Goal: Task Accomplishment & Management: Complete application form

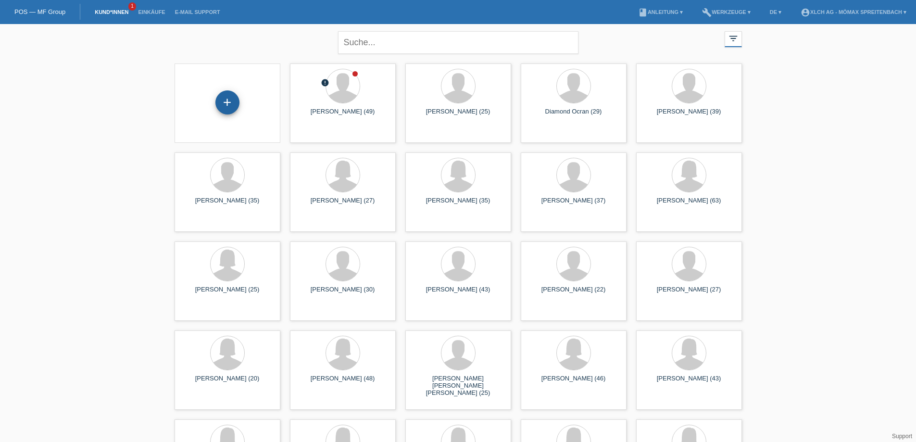
click at [227, 107] on div "+" at bounding box center [227, 102] width 24 height 24
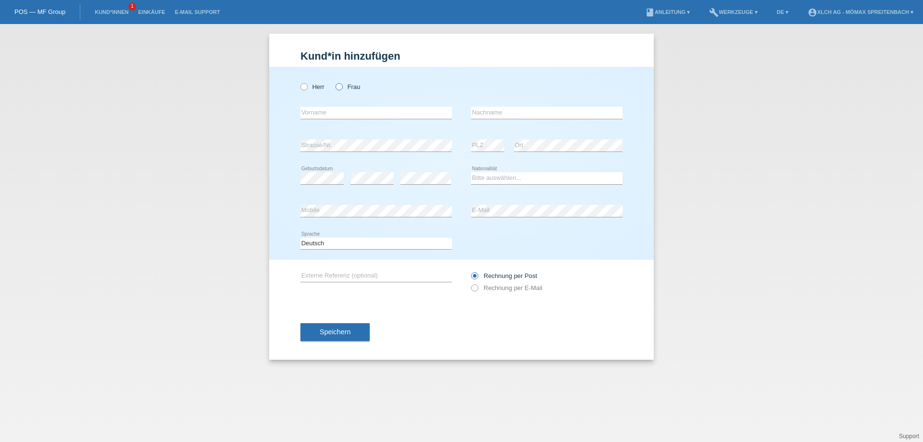
click at [334, 82] on icon at bounding box center [334, 82] width 0 height 0
click at [339, 86] on input "Frau" at bounding box center [339, 86] width 6 height 6
radio input "true"
click at [342, 113] on input "text" at bounding box center [376, 113] width 151 height 12
type input "Albulen"
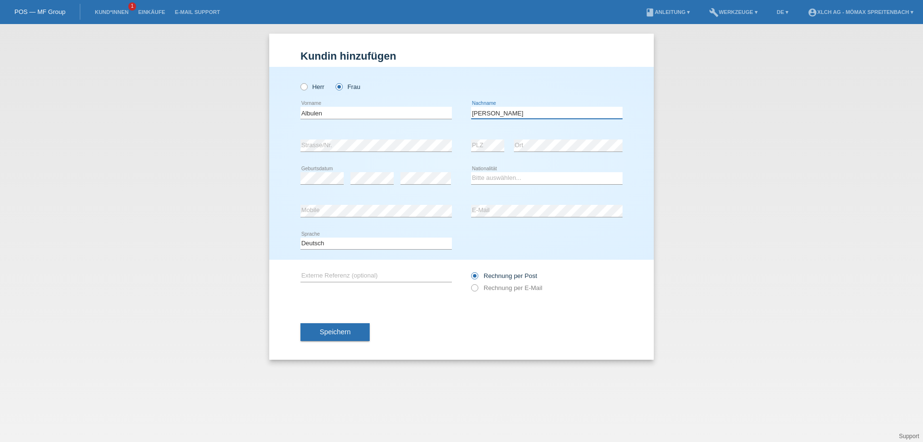
type input "[PERSON_NAME]"
click at [495, 138] on div "error PLZ" at bounding box center [487, 145] width 33 height 33
click at [504, 178] on select "Bitte auswählen... Schweiz Deutschland Liechtenstein Österreich ------------ Af…" at bounding box center [546, 178] width 151 height 12
select select "XK"
click at [471, 172] on select "Bitte auswählen... Schweiz Deutschland Liechtenstein Österreich ------------ Af…" at bounding box center [546, 178] width 151 height 12
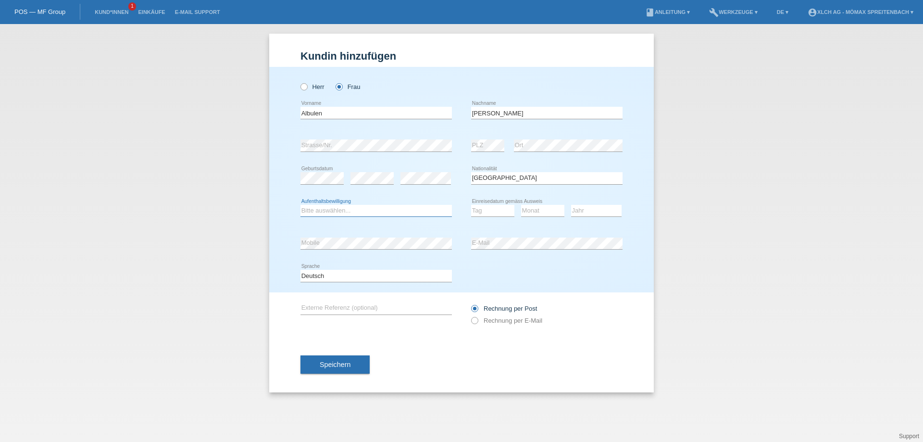
click at [383, 208] on select "Bitte auswählen... C B B - Flüchtlingsstatus Andere" at bounding box center [376, 211] width 151 height 12
select select "C"
click at [301, 205] on select "Bitte auswählen... C B B - Flüchtlingsstatus Andere" at bounding box center [376, 211] width 151 height 12
click at [481, 210] on select "Tag 01 02 03 04 05 06 07 08 09 10 11" at bounding box center [492, 211] width 43 height 12
select select "15"
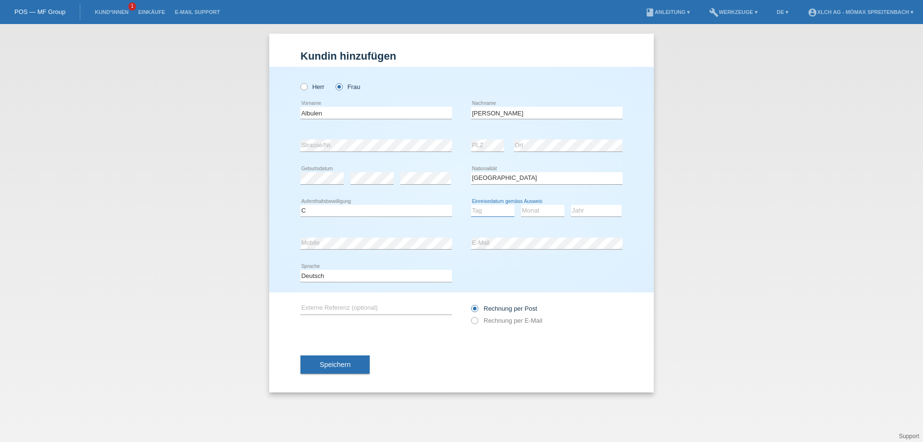
click at [471, 205] on select "Tag 01 02 03 04 05 06 07 08 09 10 11" at bounding box center [492, 211] width 43 height 12
click at [546, 212] on select "Monat 01 02 03 04 05 06 07 08 09 10 11" at bounding box center [542, 211] width 43 height 12
select select "10"
click at [521, 205] on select "Monat 01 02 03 04 05 06 07 08 09 10 11" at bounding box center [542, 211] width 43 height 12
click at [589, 209] on select "Jahr 2025 2024 2023 2022 2021 2020 2019 2018 2017 2016 2015 2014 2013 2012 2011…" at bounding box center [596, 211] width 50 height 12
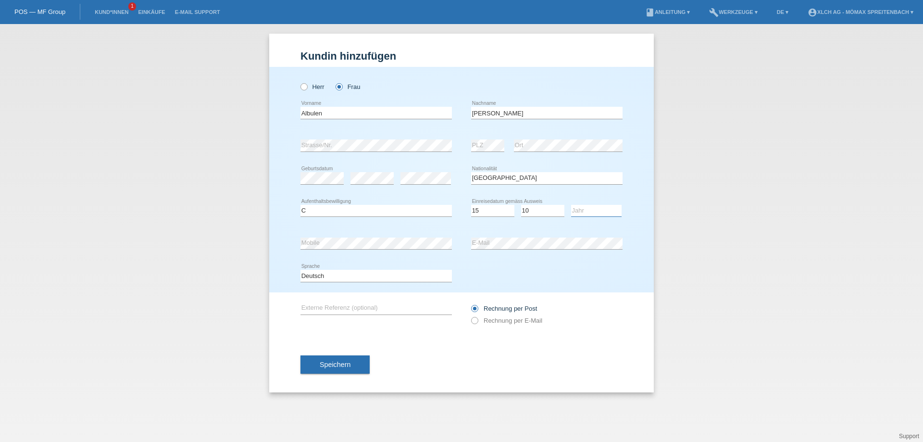
select select "1991"
click at [571, 205] on select "Jahr 2025 2024 2023 2022 2021 2020 2019 2018 2017 2016 2015 2014 2013 2012 2011…" at bounding box center [596, 211] width 50 height 12
click at [470, 315] on icon at bounding box center [470, 315] width 0 height 0
click at [476, 320] on input "Rechnung per E-Mail" at bounding box center [474, 323] width 6 height 12
radio input "true"
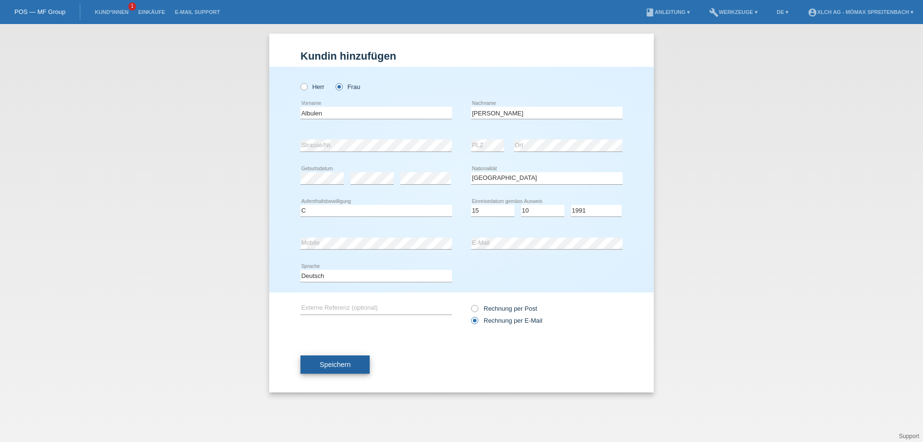
click at [354, 366] on button "Speichern" at bounding box center [335, 364] width 69 height 18
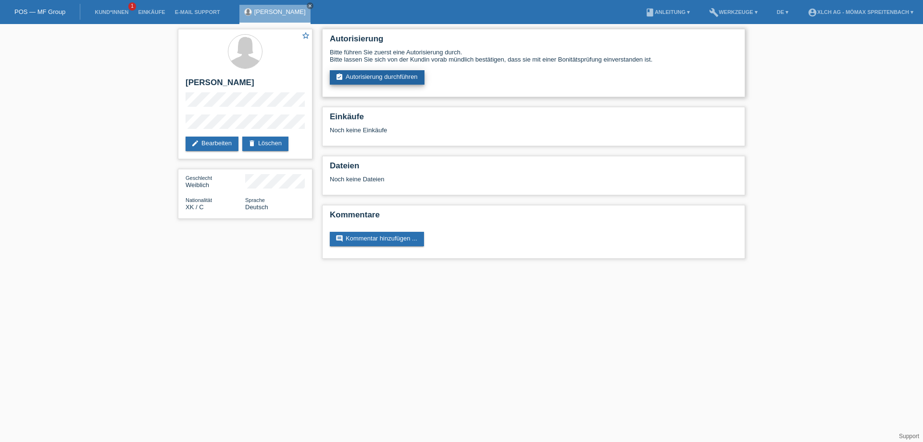
click at [365, 75] on link "assignment_turned_in Autorisierung durchführen" at bounding box center [377, 77] width 95 height 14
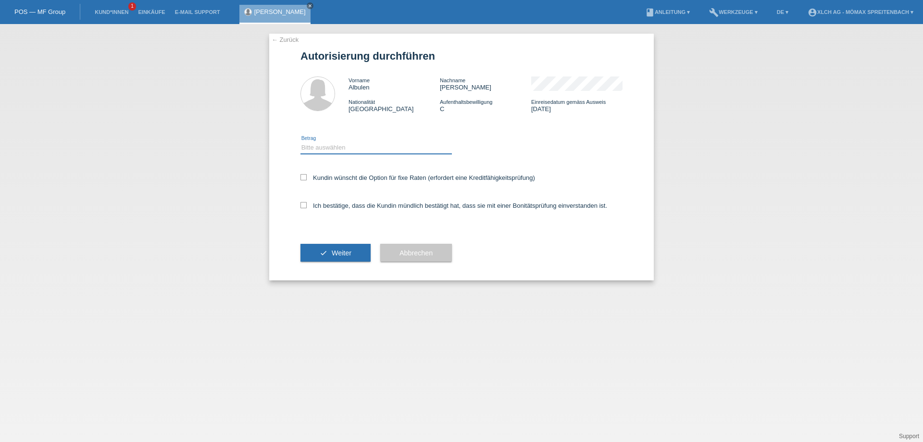
click at [344, 150] on select "Bitte auswählen CHF 1.00 - CHF 499.00 CHF 500.00 - CHF 1'999.00 CHF 2'000.00 - …" at bounding box center [376, 148] width 151 height 12
select select "3"
click at [301, 142] on select "Bitte auswählen CHF 1.00 - CHF 499.00 CHF 500.00 - CHF 1'999.00 CHF 2'000.00 - …" at bounding box center [376, 148] width 151 height 12
click at [306, 179] on icon at bounding box center [304, 177] width 6 height 6
click at [306, 179] on input "Kundin wünscht die Option für fixe Raten (erfordert eine Kreditfähigkeitsprüfun…" at bounding box center [304, 177] width 6 height 6
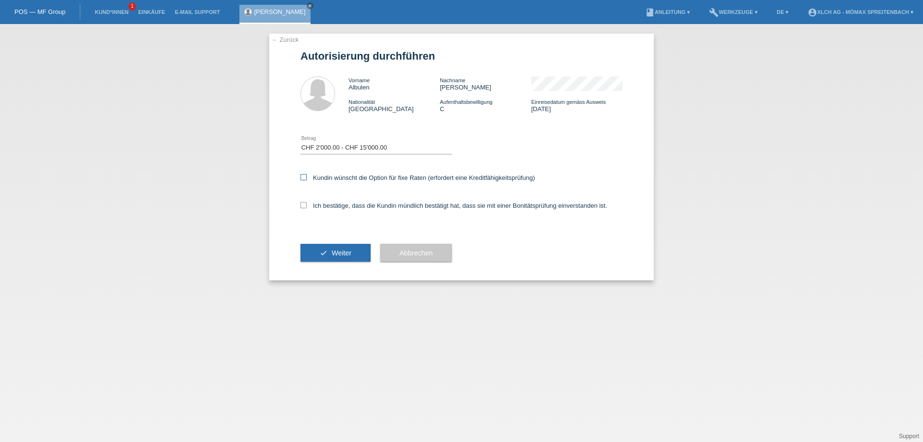
checkbox input "true"
click at [303, 207] on icon at bounding box center [304, 205] width 6 height 6
click at [303, 207] on input "Ich bestätige, dass die Kundin mündlich bestätigt hat, dass sie mit einer Bonit…" at bounding box center [304, 205] width 6 height 6
checkbox input "true"
click at [336, 256] on span "Weiter" at bounding box center [342, 253] width 20 height 8
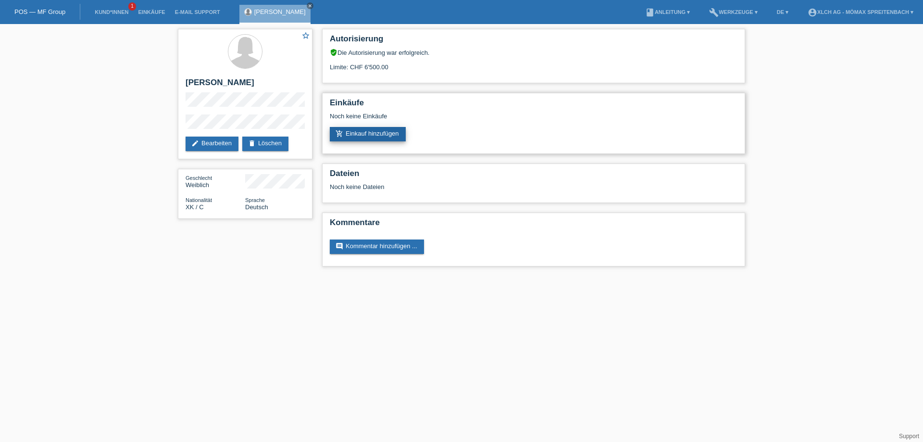
click at [397, 131] on link "add_shopping_cart Einkauf hinzufügen" at bounding box center [368, 134] width 76 height 14
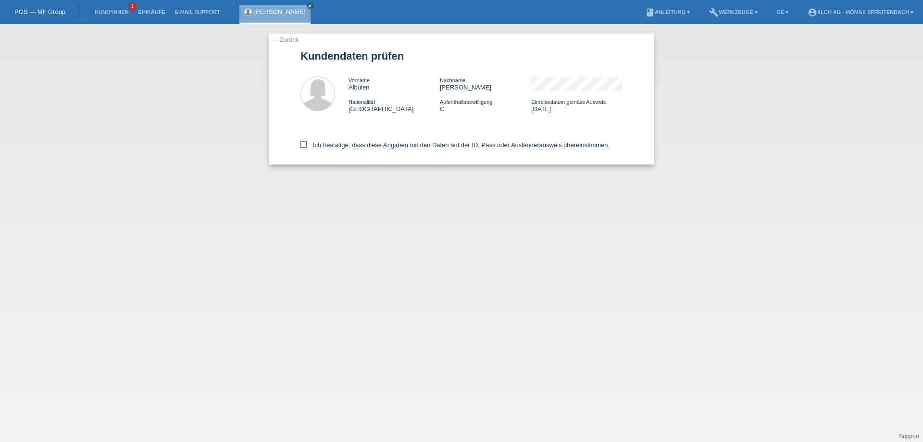
click at [302, 145] on icon at bounding box center [304, 144] width 6 height 6
click at [302, 145] on input "Ich bestätige, dass diese Angaben mit den Daten auf der ID, Pass oder Ausländer…" at bounding box center [304, 144] width 6 height 6
checkbox input "true"
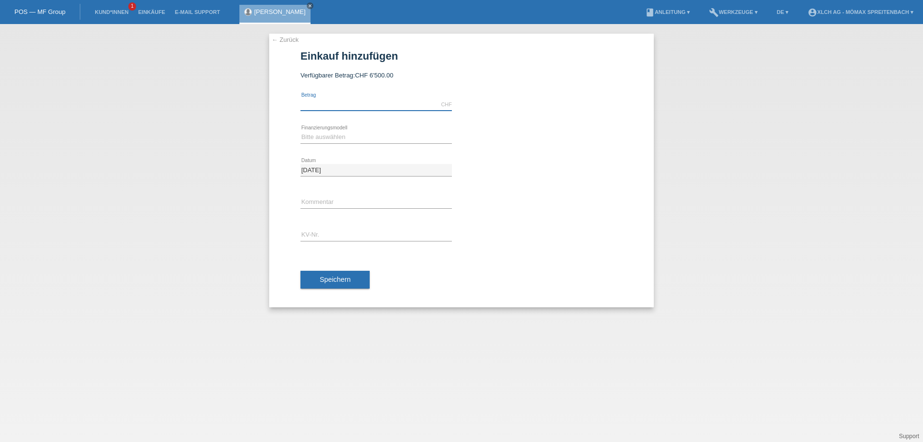
click at [313, 108] on input "text" at bounding box center [376, 105] width 151 height 12
type input "1318.00"
click at [325, 138] on select "Bitte auswählen Kauf auf Rechnung mit Teilzahlungsoption Fixe Raten - Zinsübern…" at bounding box center [376, 137] width 151 height 12
select select "113"
click at [301, 131] on select "Bitte auswählen Kauf auf Rechnung mit Teilzahlungsoption Fixe Raten - Zinsübern…" at bounding box center [376, 137] width 151 height 12
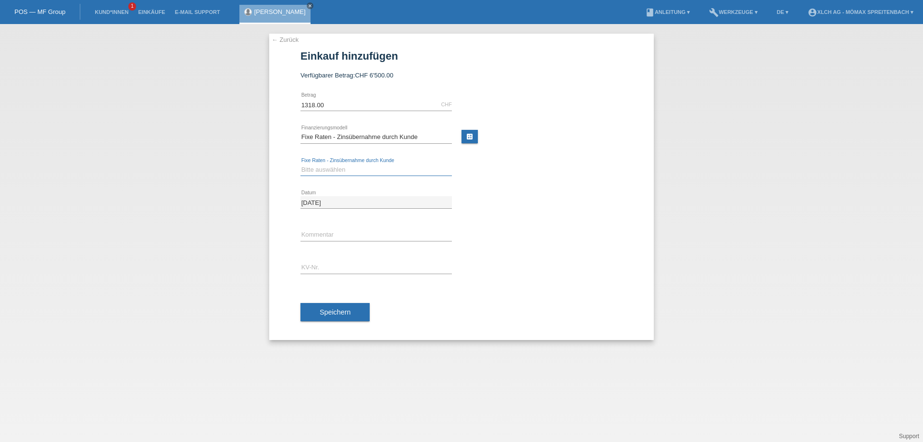
click at [336, 171] on select "Bitte auswählen 6 Raten 12 Raten 24 Raten 36 Raten" at bounding box center [376, 170] width 151 height 12
click at [343, 170] on select "Bitte auswählen 6 Raten 12 Raten 24 Raten 36 Raten" at bounding box center [376, 170] width 151 height 12
click at [467, 137] on link "calculate" at bounding box center [470, 136] width 16 height 13
type input "1318.00"
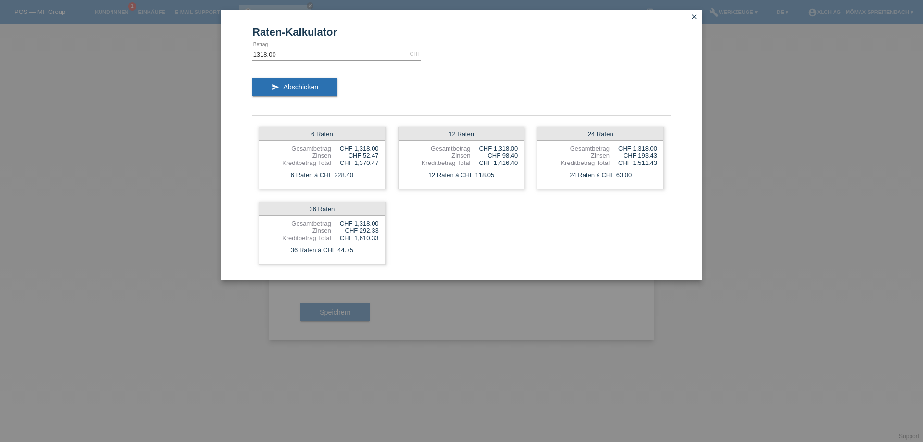
click at [697, 15] on icon "close" at bounding box center [695, 17] width 8 height 8
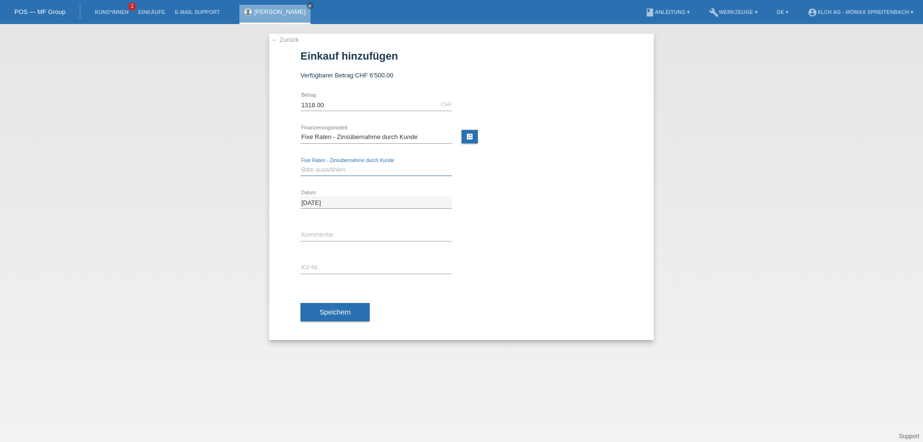
click at [398, 166] on select "Bitte auswählen 6 Raten 12 Raten 24 Raten 36 Raten" at bounding box center [376, 170] width 151 height 12
select select "325"
click at [301, 164] on select "Bitte auswählen 6 Raten 12 Raten 24 Raten 36 Raten" at bounding box center [376, 170] width 151 height 12
click at [327, 264] on input "text" at bounding box center [376, 268] width 151 height 12
type input "ASMVIU"
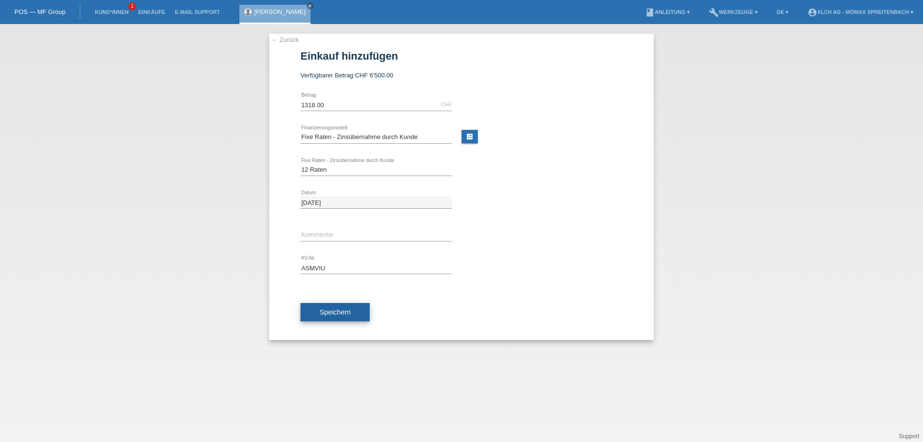
click at [337, 316] on button "Speichern" at bounding box center [335, 312] width 69 height 18
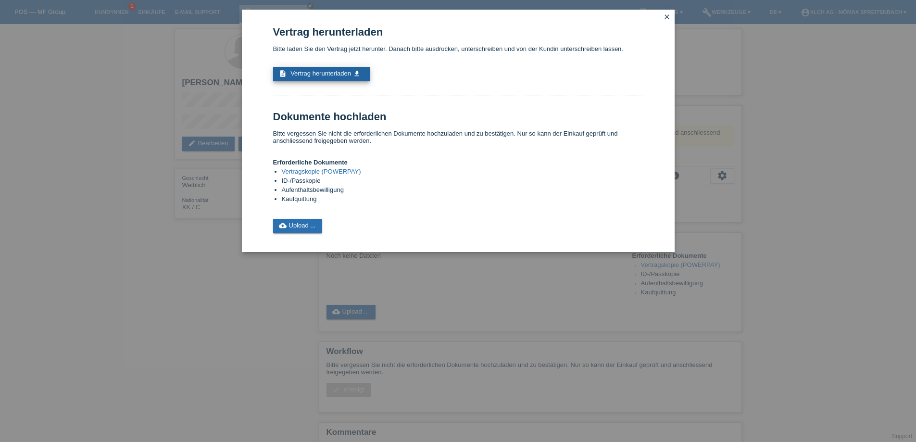
click at [327, 75] on span "Vertrag herunterladen" at bounding box center [320, 73] width 61 height 7
click at [310, 227] on link "cloud_upload Upload ..." at bounding box center [298, 226] width 50 height 14
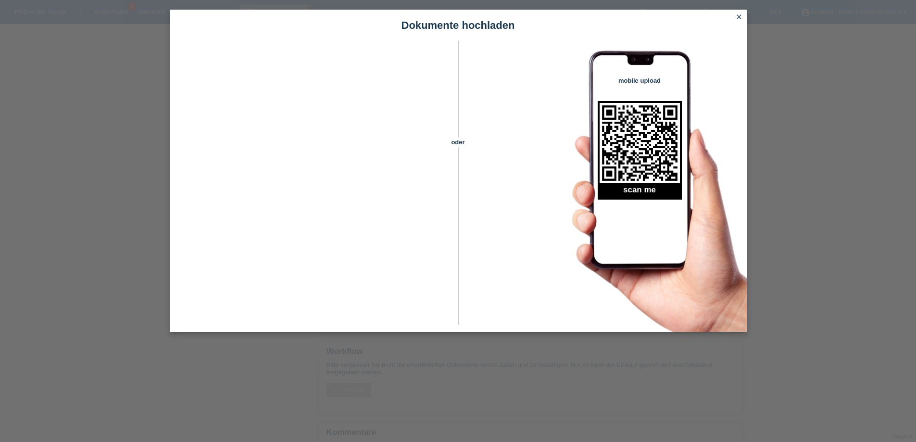
click at [742, 19] on icon "close" at bounding box center [739, 17] width 8 height 8
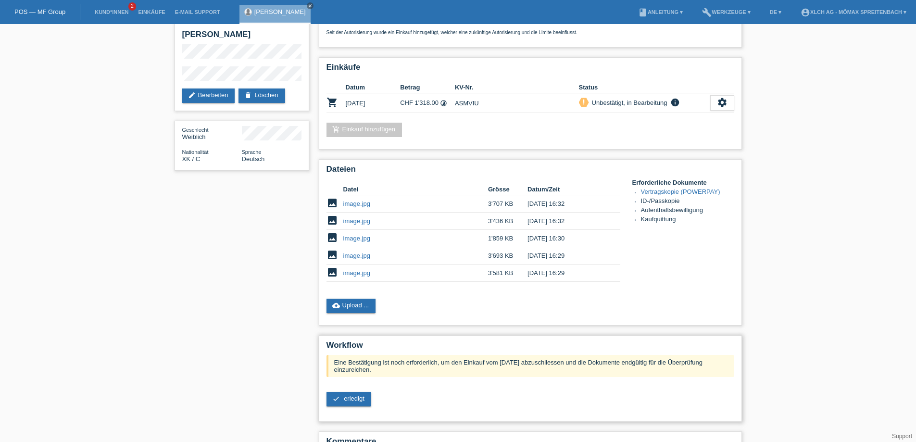
scroll to position [96, 0]
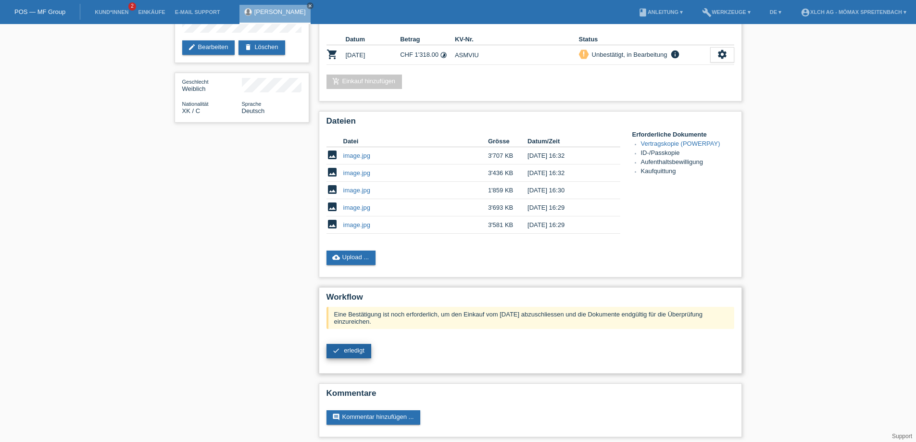
click at [356, 355] on link "check erledigt" at bounding box center [349, 351] width 45 height 14
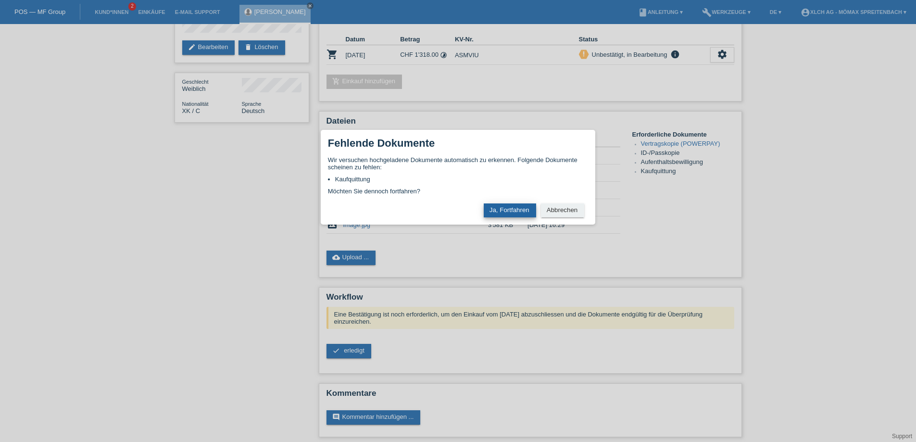
click at [509, 212] on button "Ja, Fortfahren" at bounding box center [510, 210] width 52 height 14
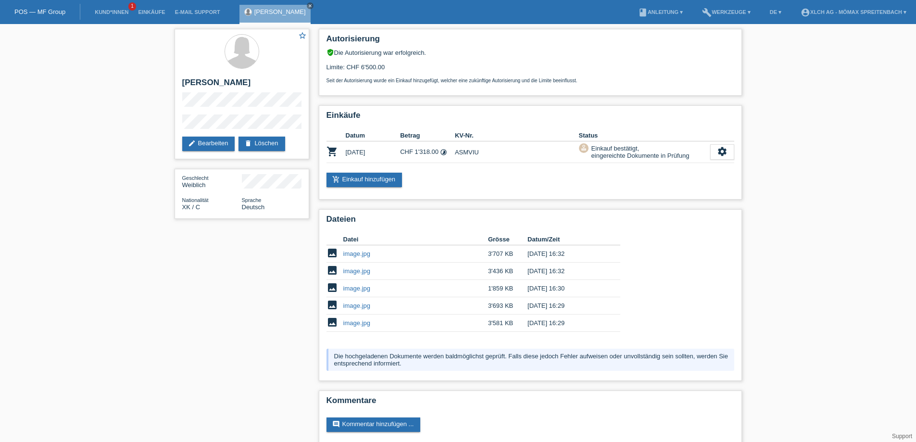
scroll to position [12, 0]
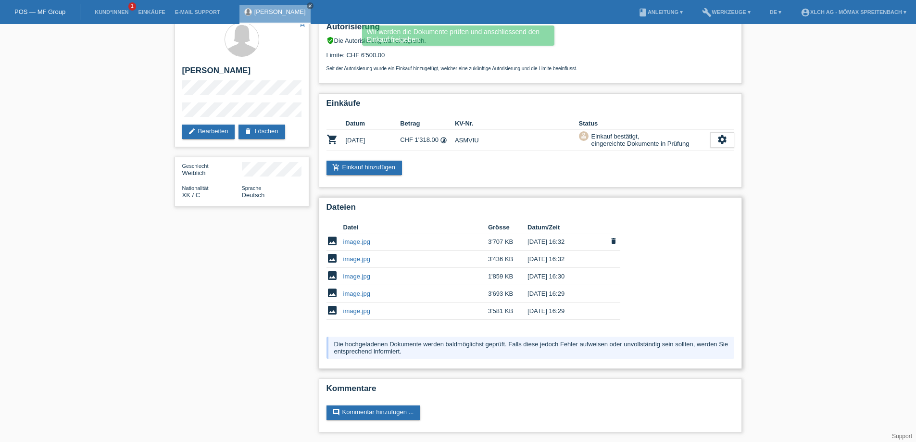
click at [350, 242] on link "image.jpg" at bounding box center [356, 241] width 27 height 7
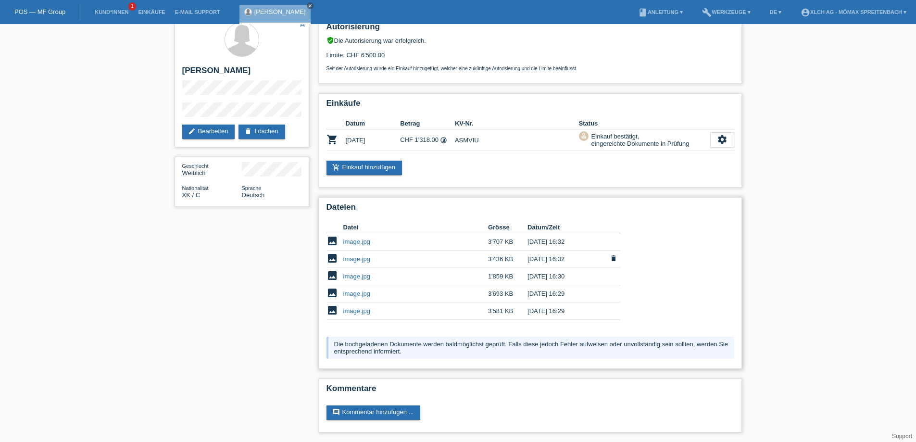
click at [353, 262] on link "image.jpg" at bounding box center [356, 258] width 27 height 7
click at [355, 272] on td "image.jpg" at bounding box center [415, 276] width 145 height 17
click at [355, 277] on link "image.jpg" at bounding box center [356, 276] width 27 height 7
click at [349, 294] on link "image.jpg" at bounding box center [356, 293] width 27 height 7
click at [353, 311] on link "image.jpg" at bounding box center [356, 310] width 27 height 7
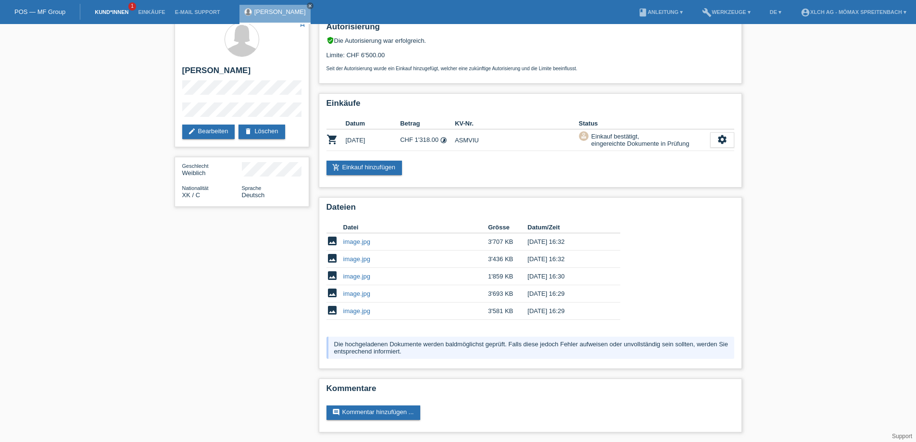
click at [119, 9] on link "Kund*innen" at bounding box center [111, 12] width 43 height 6
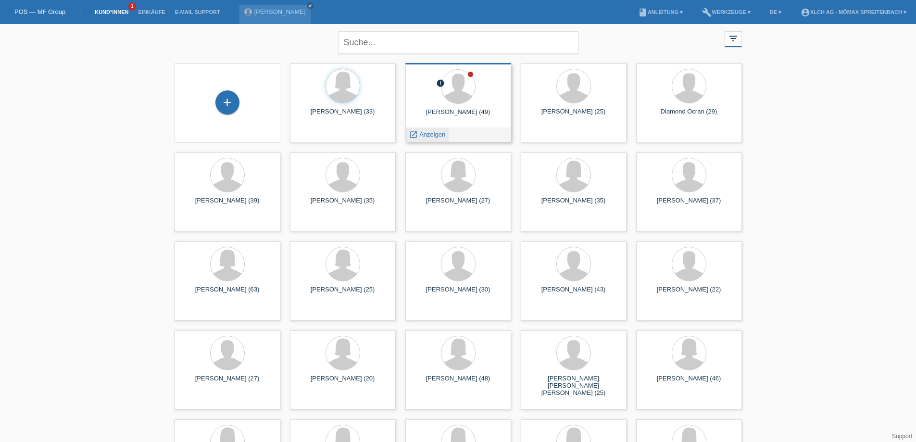
click at [441, 134] on span "Anzeigen" at bounding box center [432, 134] width 26 height 7
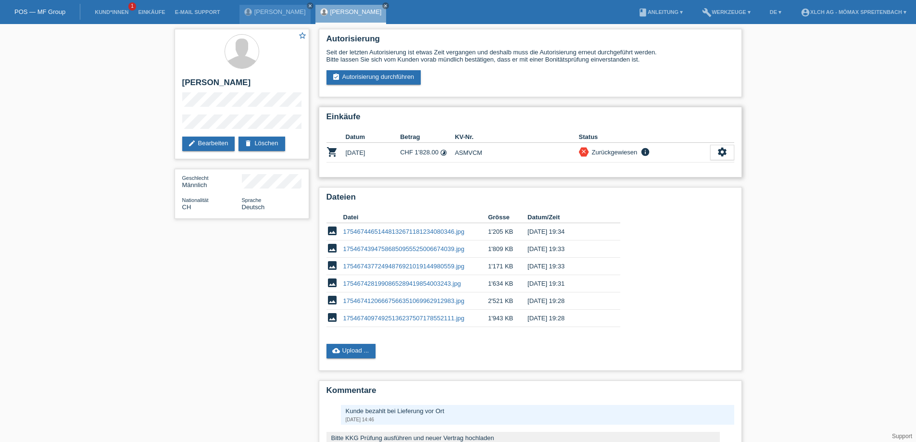
drag, startPoint x: 455, startPoint y: 152, endPoint x: 483, endPoint y: 153, distance: 28.4
click at [483, 153] on td "ASMVCM" at bounding box center [517, 153] width 124 height 20
copy td "ASMVCM"
